Goal: Information Seeking & Learning: Learn about a topic

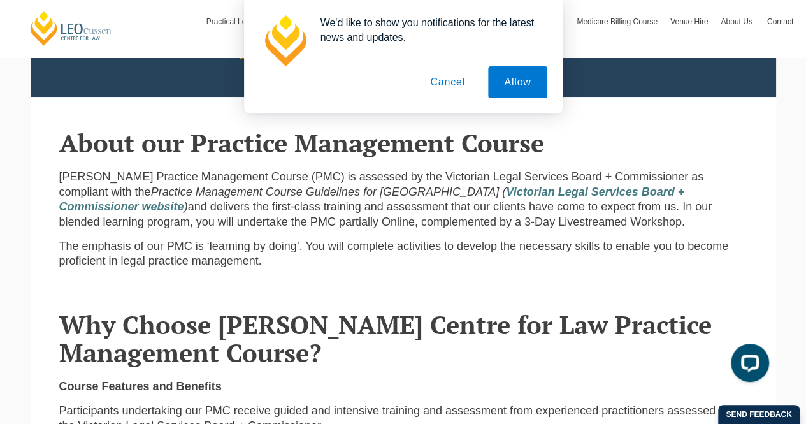
click at [452, 81] on button "Cancel" at bounding box center [447, 82] width 67 height 32
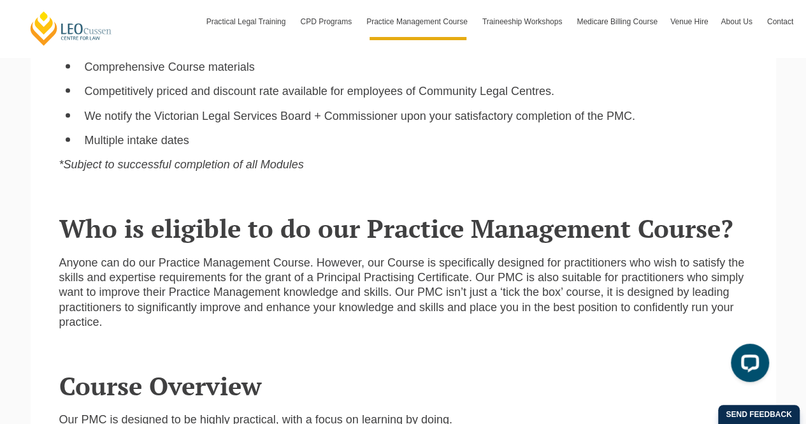
scroll to position [963, 0]
drag, startPoint x: 151, startPoint y: 258, endPoint x: 369, endPoint y: 263, distance: 217.9
click at [369, 263] on p "Anyone can do our Practice Management Course. However, our Course is specifical…" at bounding box center [403, 291] width 688 height 75
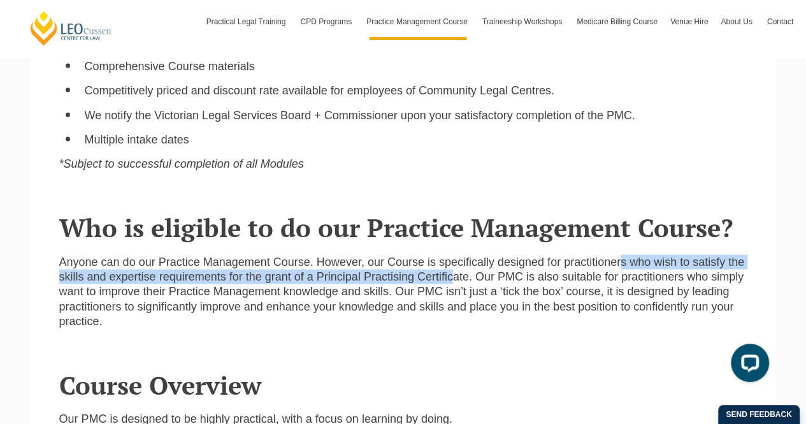
drag, startPoint x: 619, startPoint y: 268, endPoint x: 452, endPoint y: 273, distance: 167.0
click at [452, 273] on p "Anyone can do our Practice Management Course. However, our Course is specifical…" at bounding box center [403, 291] width 688 height 75
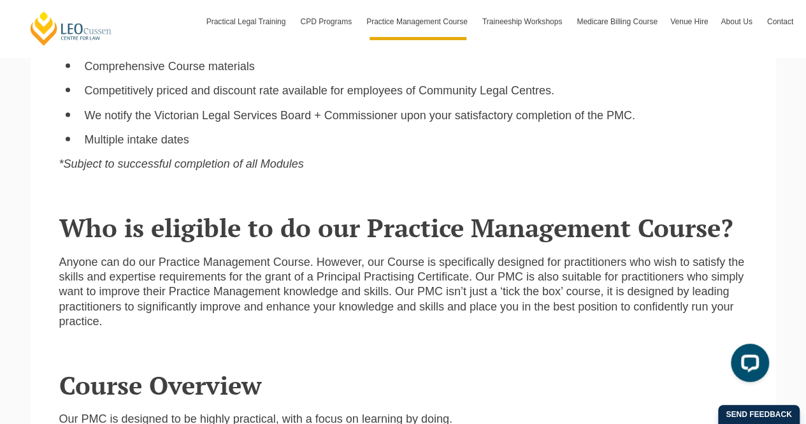
click at [508, 283] on p "Anyone can do our Practice Management Course. However, our Course is specifical…" at bounding box center [403, 291] width 688 height 75
drag, startPoint x: 488, startPoint y: 280, endPoint x: 646, endPoint y: 285, distance: 158.1
click at [646, 285] on p "Anyone can do our Practice Management Course. However, our Course is specifical…" at bounding box center [403, 291] width 688 height 75
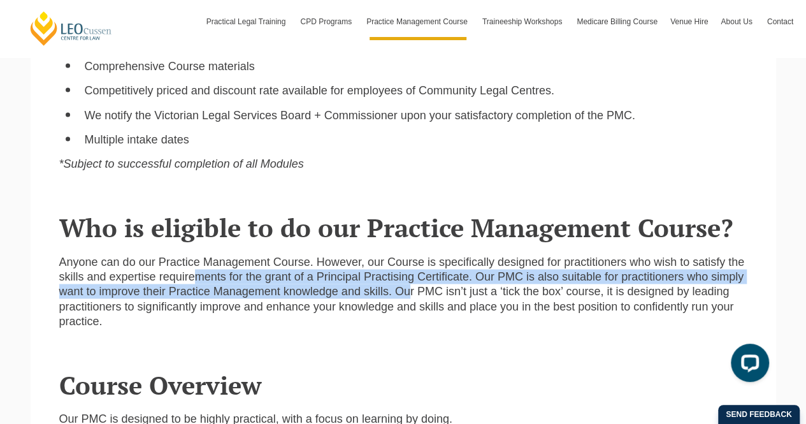
drag, startPoint x: 197, startPoint y: 286, endPoint x: 412, endPoint y: 296, distance: 214.3
click at [412, 296] on p "Anyone can do our Practice Management Course. However, our Course is specifical…" at bounding box center [403, 291] width 688 height 75
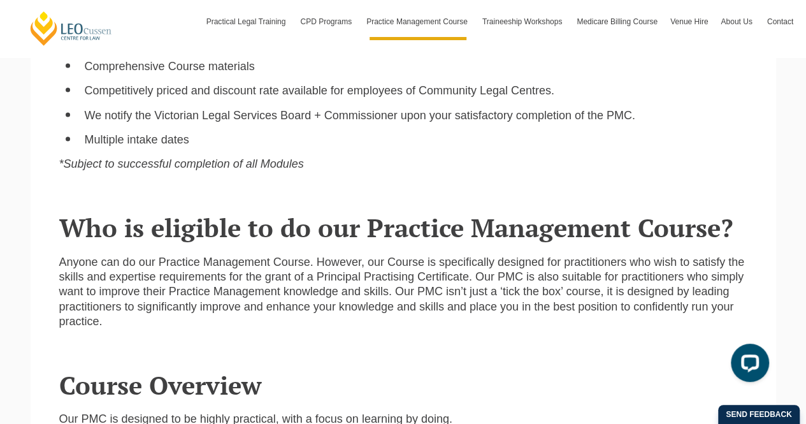
click at [503, 289] on p "Anyone can do our Practice Management Course. However, our Course is specifical…" at bounding box center [403, 291] width 688 height 75
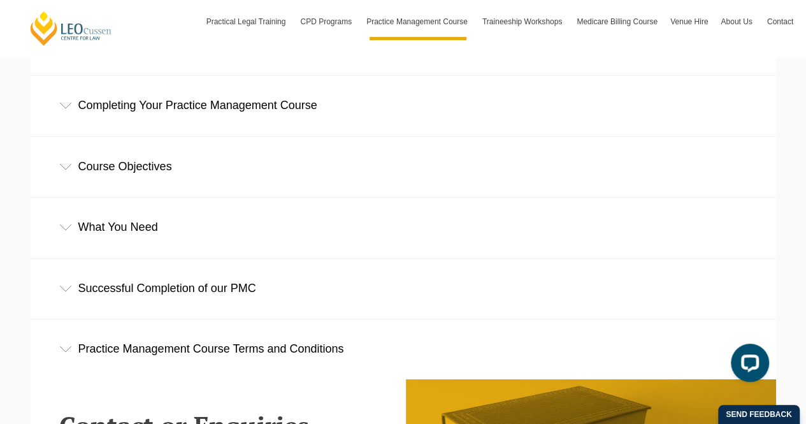
scroll to position [1889, 0]
click at [192, 224] on div "What You Need" at bounding box center [403, 226] width 745 height 59
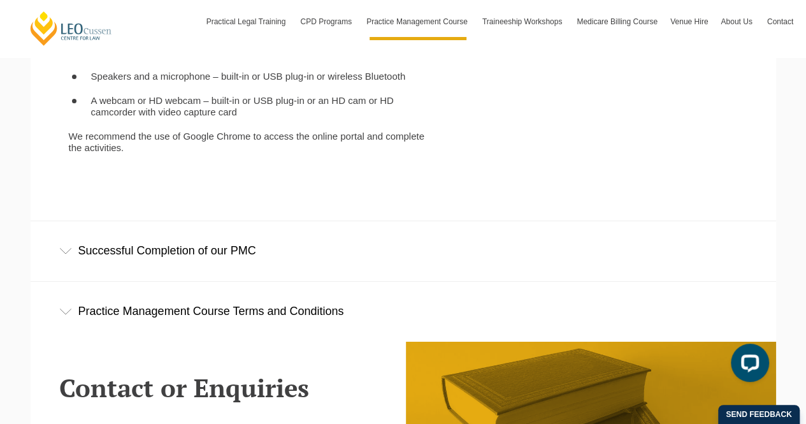
scroll to position [2230, 0]
click at [259, 250] on div "Successful Completion of our PMC" at bounding box center [403, 251] width 745 height 59
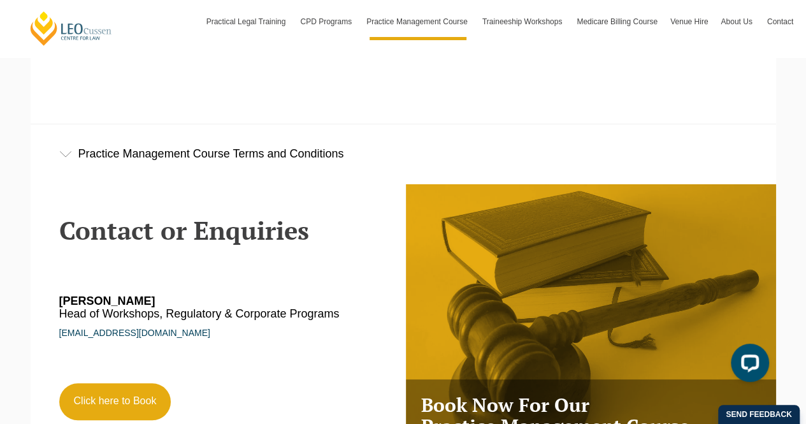
scroll to position [2524, 0]
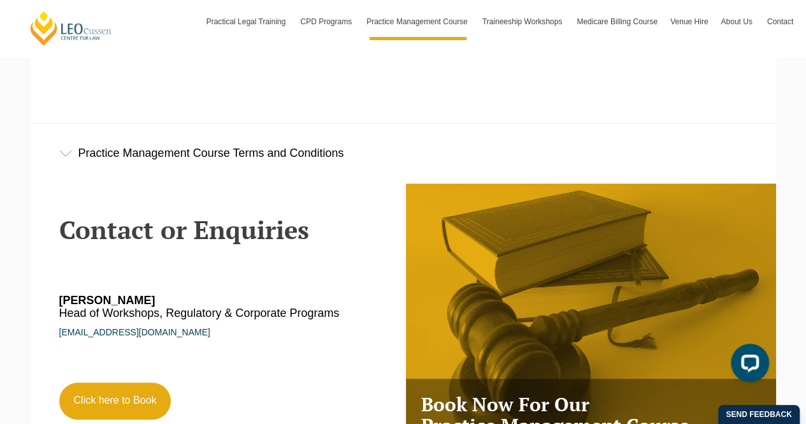
click at [283, 150] on div "Practice Management Course Terms and Conditions" at bounding box center [403, 153] width 745 height 59
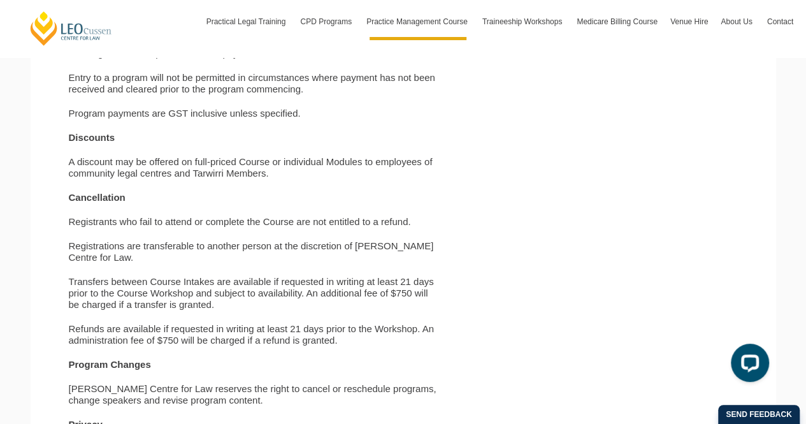
scroll to position [2824, 0]
drag, startPoint x: 186, startPoint y: 152, endPoint x: 283, endPoint y: 157, distance: 96.9
click at [283, 157] on div "Payment For online bookings, payment must be made by credit card (Visa, MasterC…" at bounding box center [254, 209] width 390 height 584
click at [257, 164] on p "A discount may be offered on full-priced Course or individual Modules to employ…" at bounding box center [254, 166] width 371 height 23
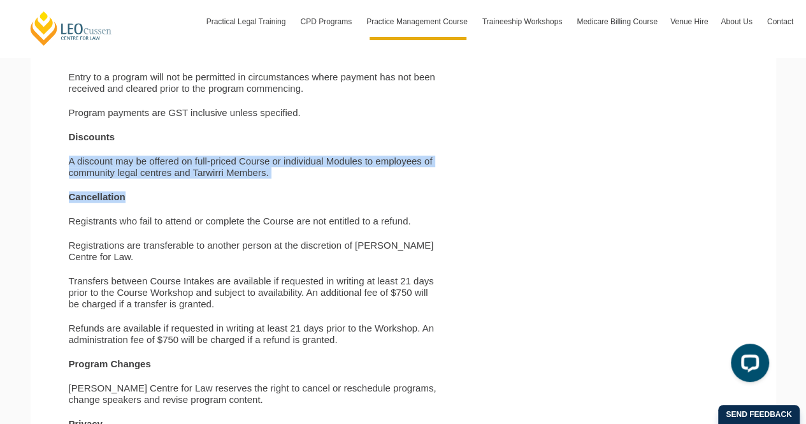
drag, startPoint x: 295, startPoint y: 188, endPoint x: 52, endPoint y: 149, distance: 246.4
click at [52, 149] on section "Payment For online bookings, payment must be made by credit card (Visa, MasterC…" at bounding box center [393, 218] width 707 height 628
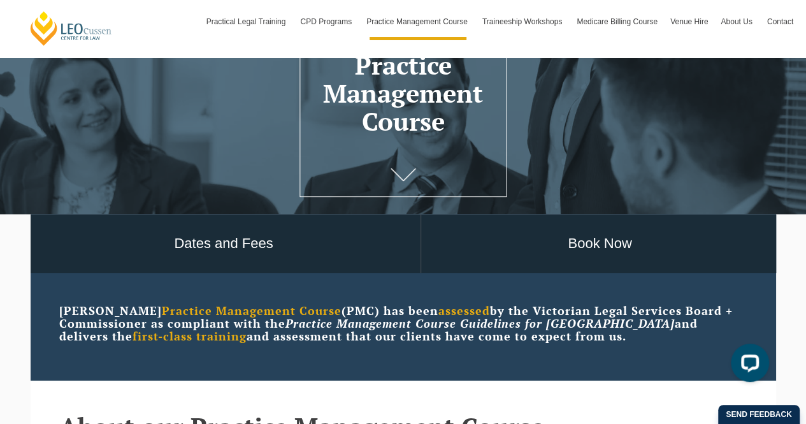
scroll to position [0, 0]
